Goal: Task Accomplishment & Management: Manage account settings

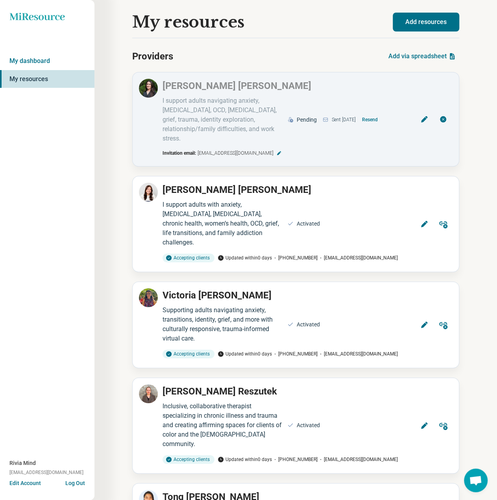
scroll to position [1644, 0]
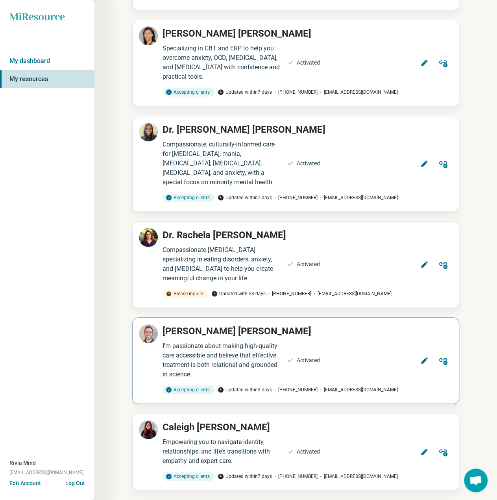
click at [427, 356] on icon at bounding box center [424, 360] width 8 height 8
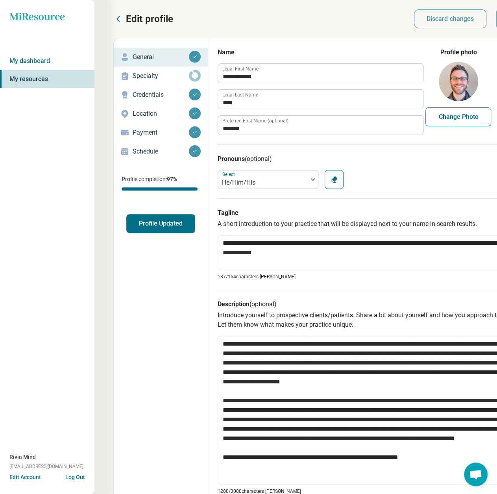
click at [151, 93] on p "Credentials" at bounding box center [161, 94] width 56 height 9
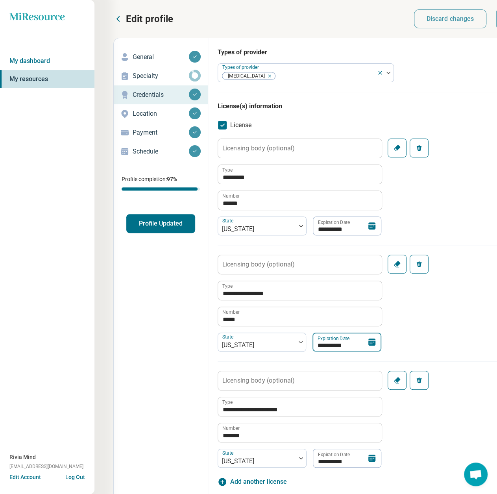
click at [334, 344] on input "**********" at bounding box center [346, 341] width 69 height 19
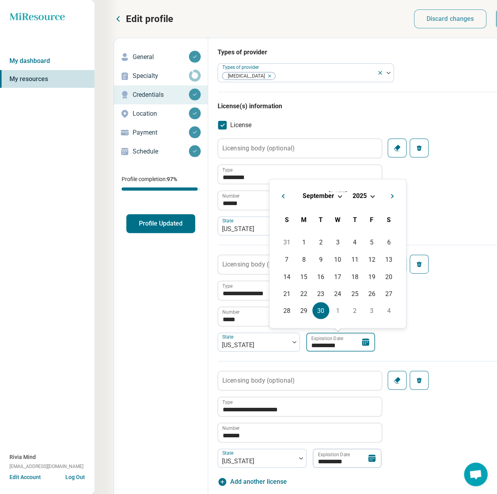
click at [334, 344] on input "**********" at bounding box center [340, 341] width 69 height 19
click at [373, 194] on span "Choose Date" at bounding box center [373, 195] width 4 height 4
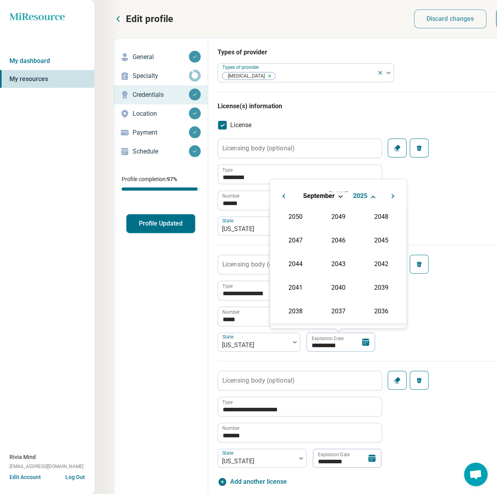
scroll to position [142, 0]
click at [303, 261] on div "2026" at bounding box center [295, 263] width 38 height 14
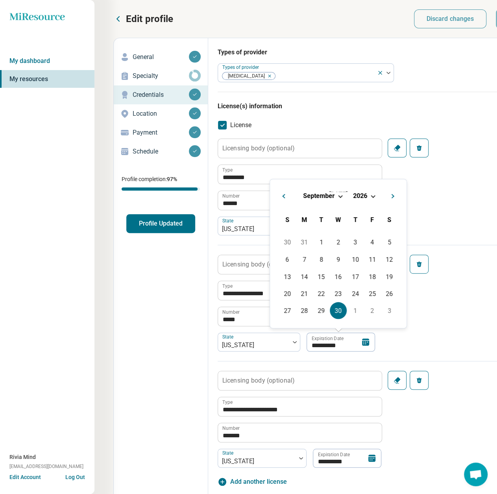
click at [343, 311] on div "30" at bounding box center [338, 310] width 17 height 17
type textarea "*"
type input "**********"
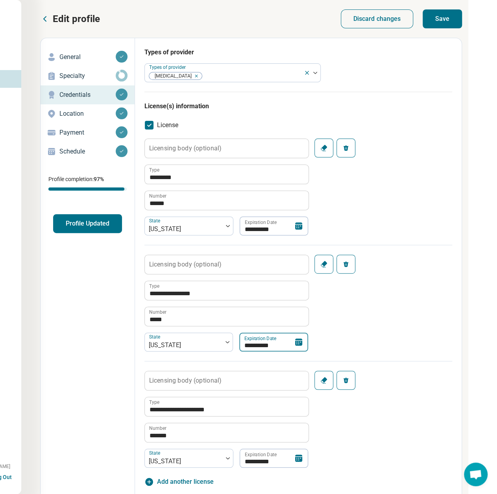
scroll to position [0, 74]
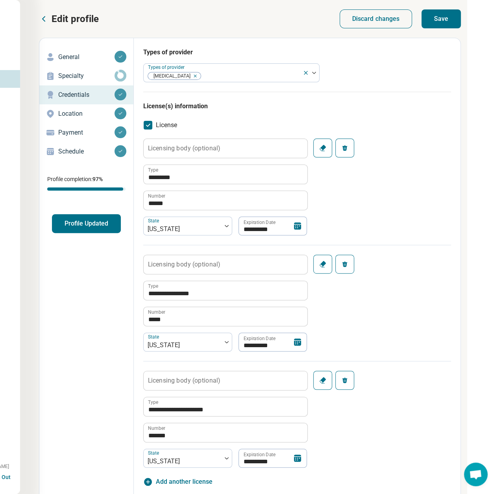
click at [435, 21] on button "Save" at bounding box center [440, 18] width 39 height 19
type textarea "*"
click at [100, 225] on button "Profile Updated" at bounding box center [86, 223] width 69 height 19
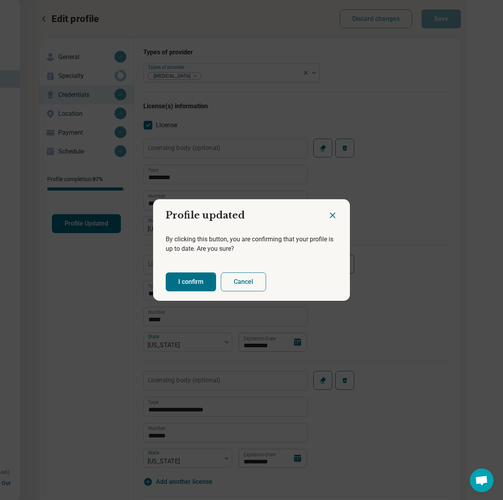
click at [182, 284] on button "I confirm" at bounding box center [191, 281] width 50 height 19
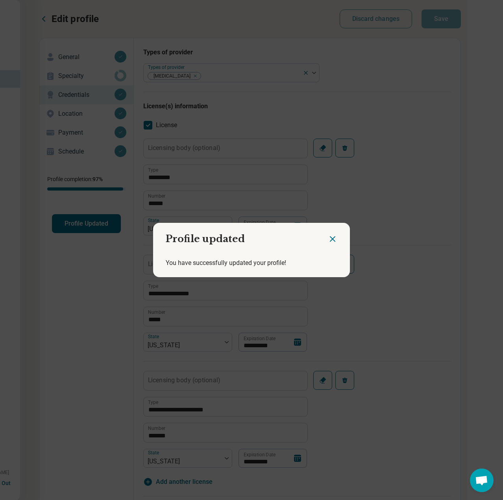
click at [332, 242] on icon "Close dialog" at bounding box center [332, 238] width 9 height 9
